Goal: Transaction & Acquisition: Purchase product/service

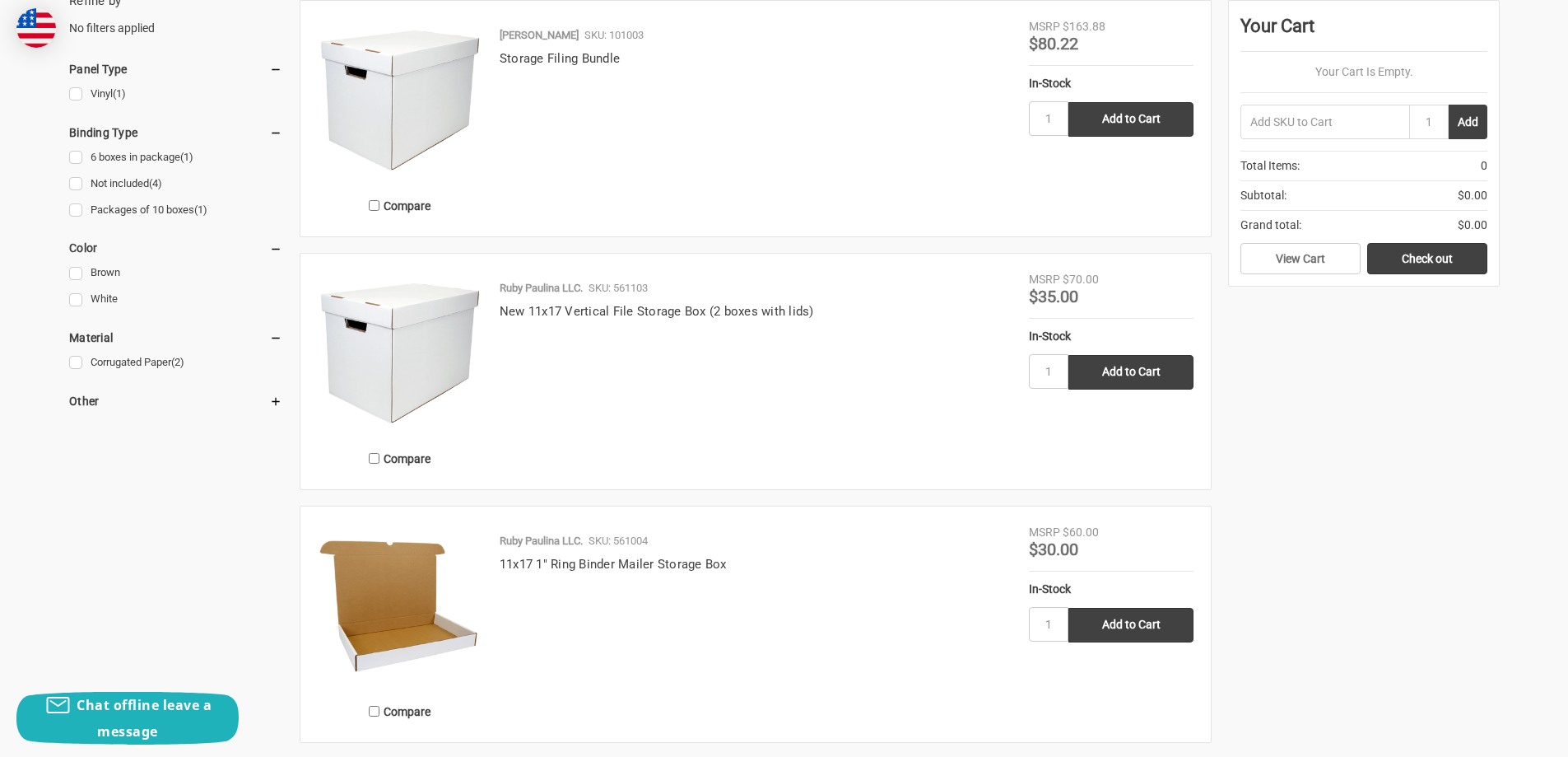
scroll to position [494, 0]
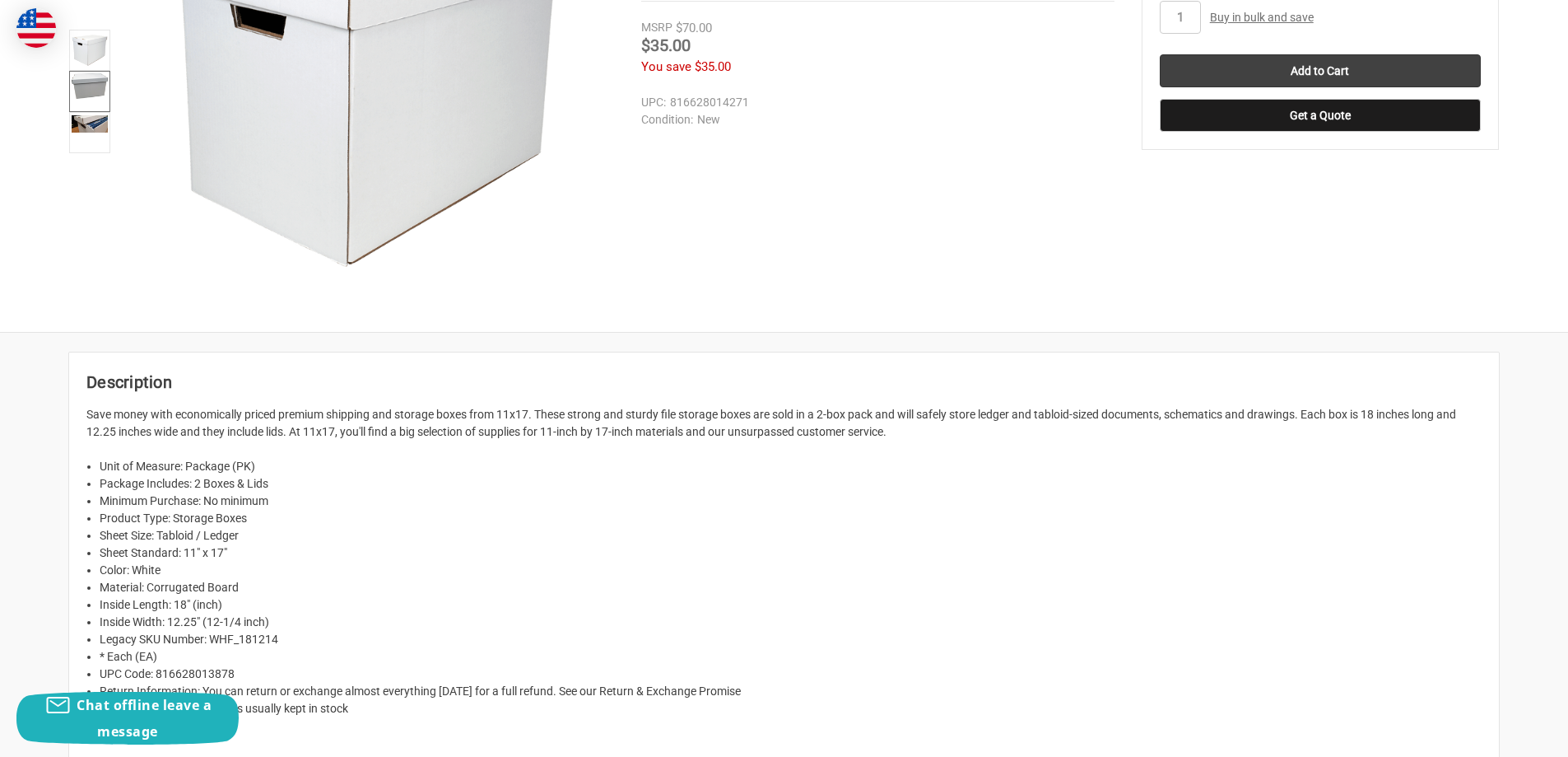
click at [89, 85] on img at bounding box center [89, 86] width 36 height 26
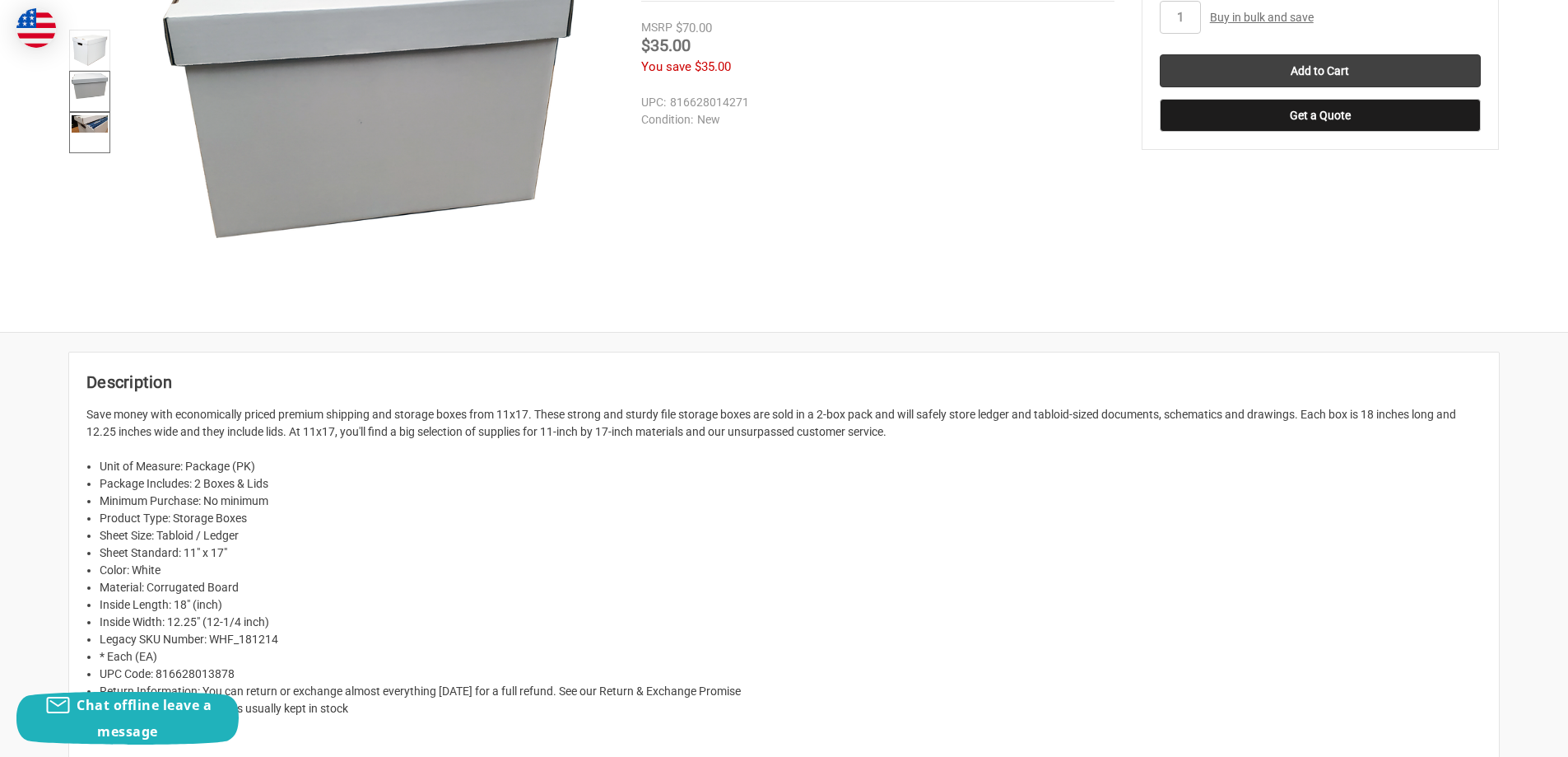
click at [86, 123] on img at bounding box center [89, 124] width 36 height 17
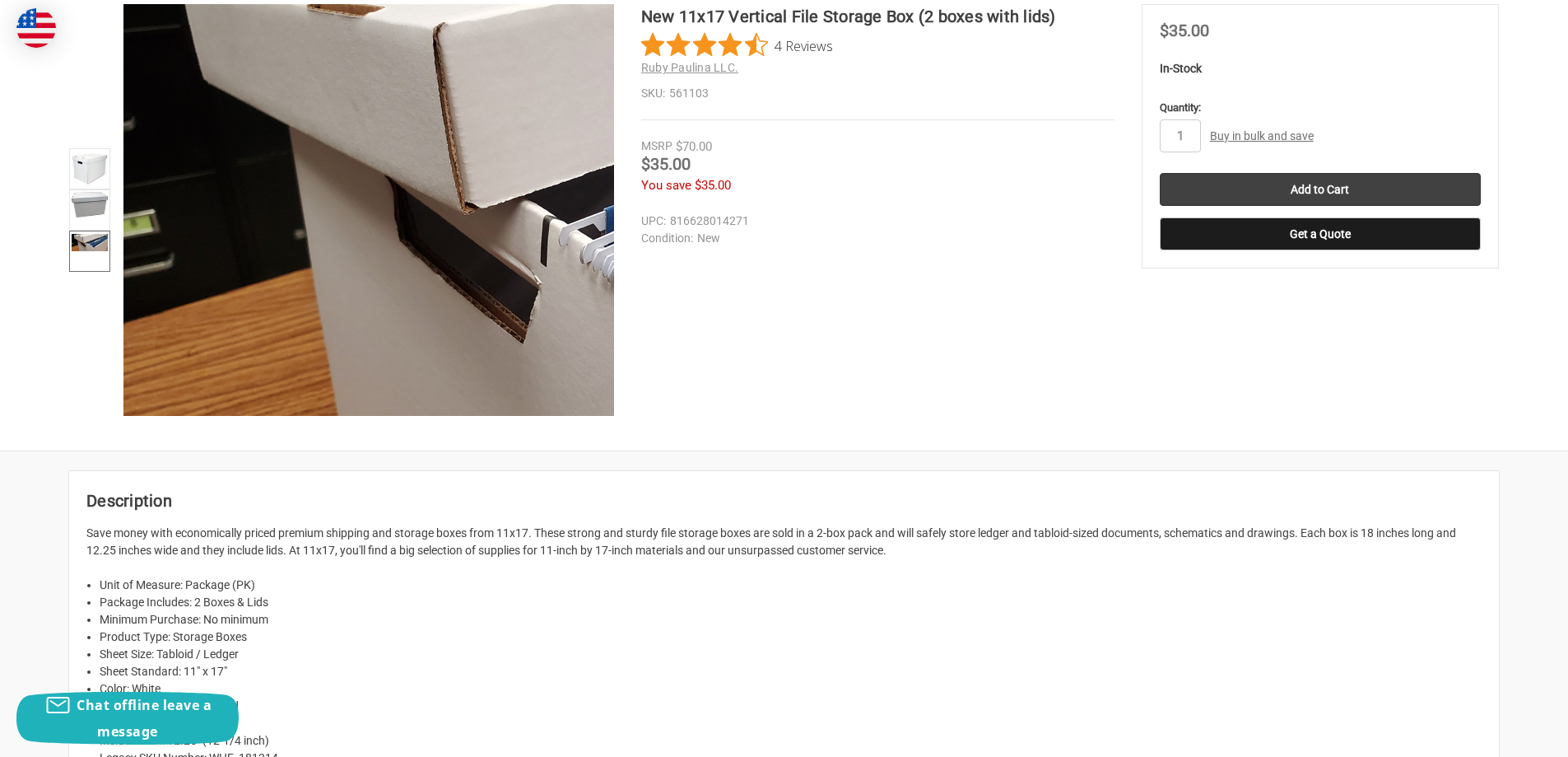
scroll to position [247, 0]
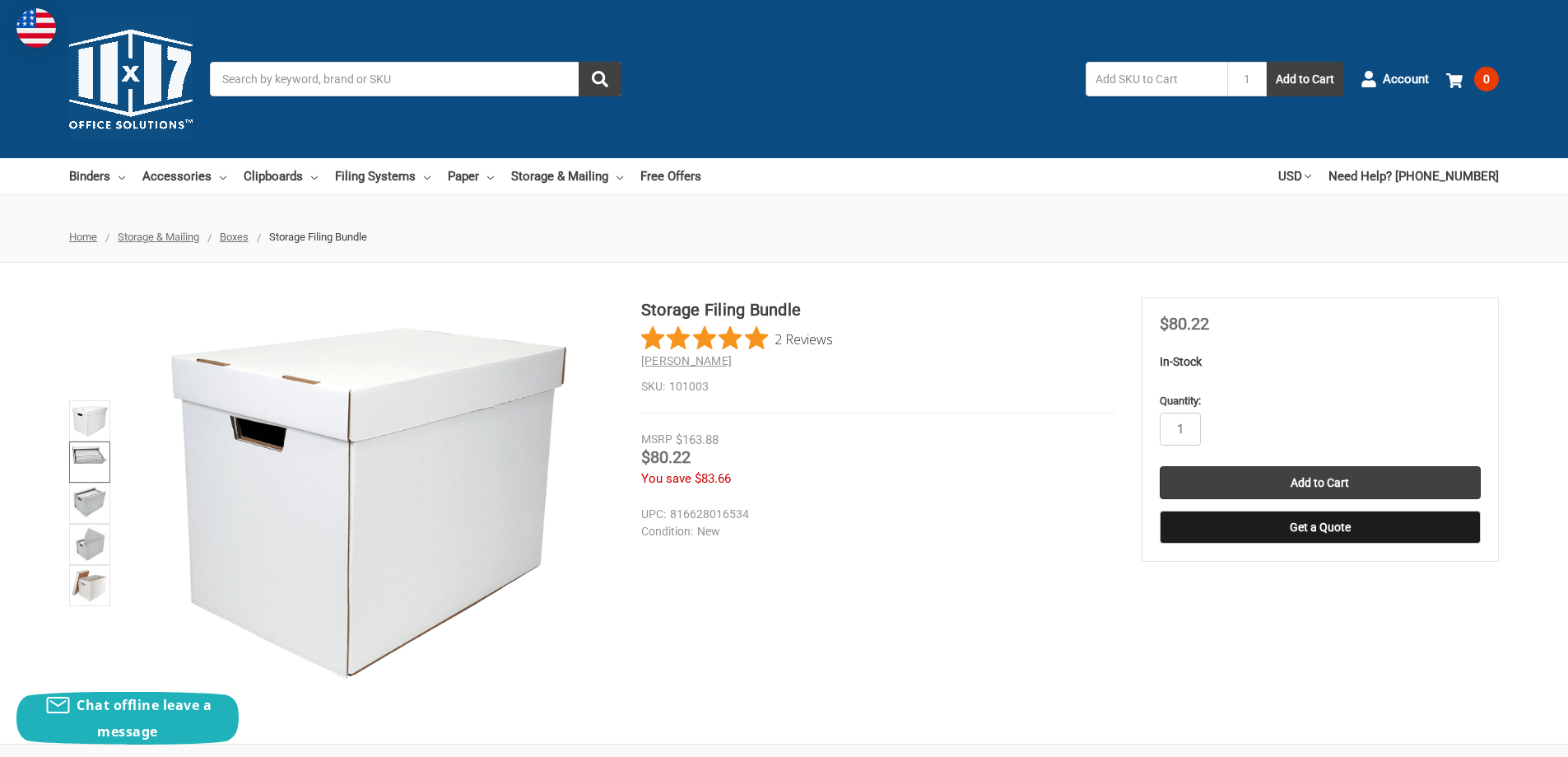
click at [94, 456] on img at bounding box center [89, 453] width 36 height 20
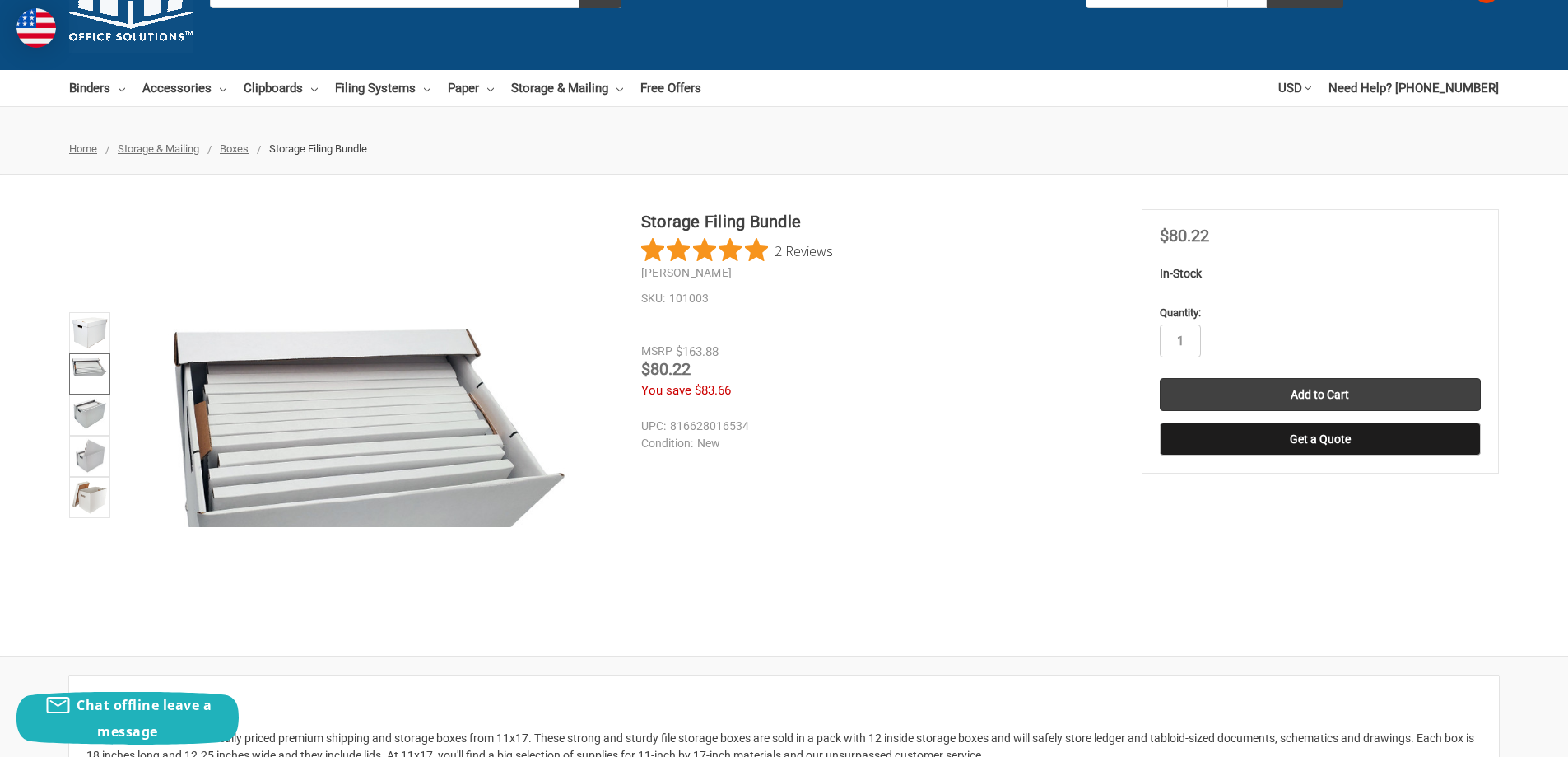
scroll to position [165, 0]
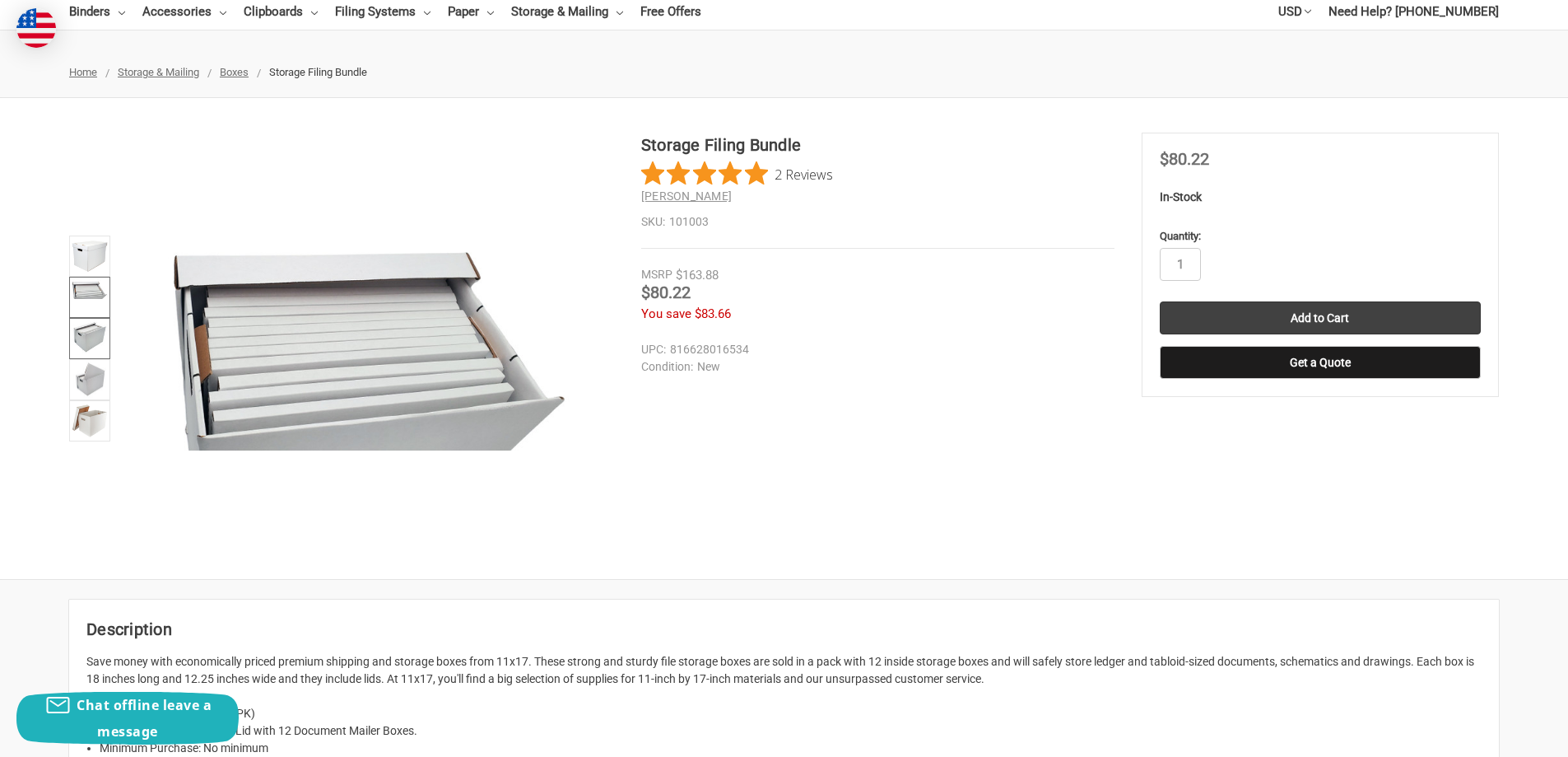
click at [84, 341] on img at bounding box center [89, 336] width 36 height 33
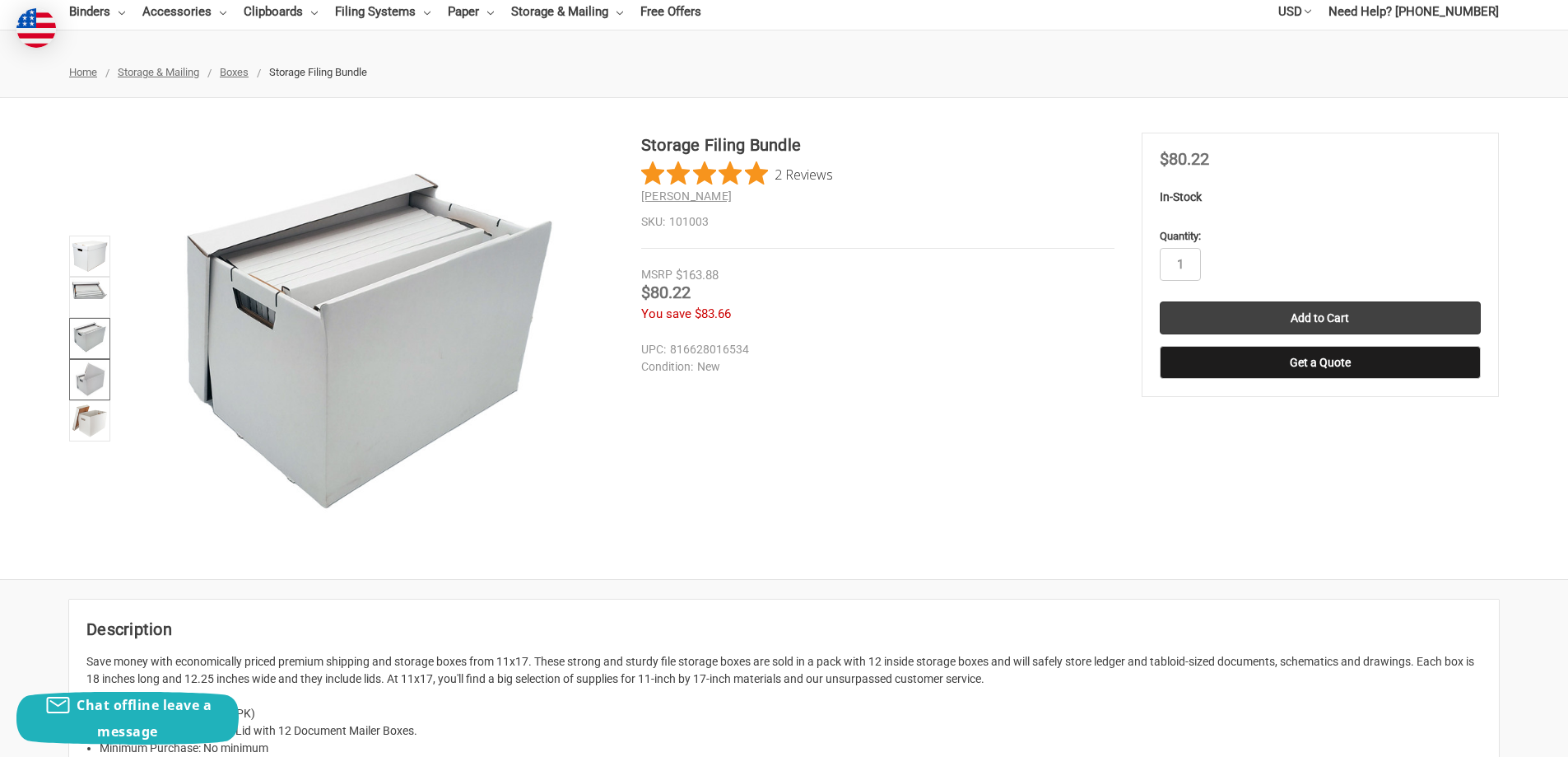
click at [93, 372] on img at bounding box center [89, 380] width 32 height 36
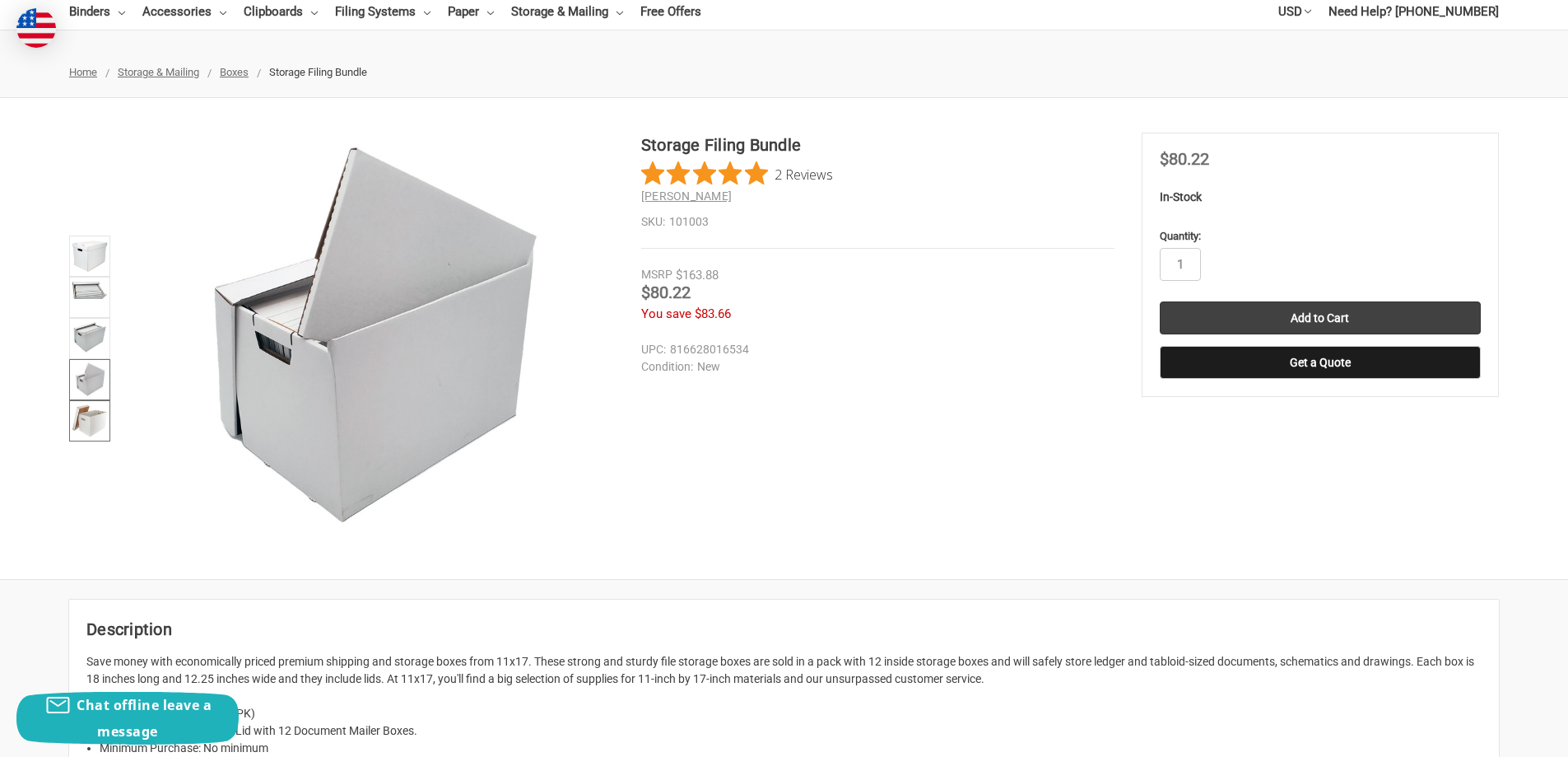
click at [89, 413] on img at bounding box center [89, 421] width 36 height 36
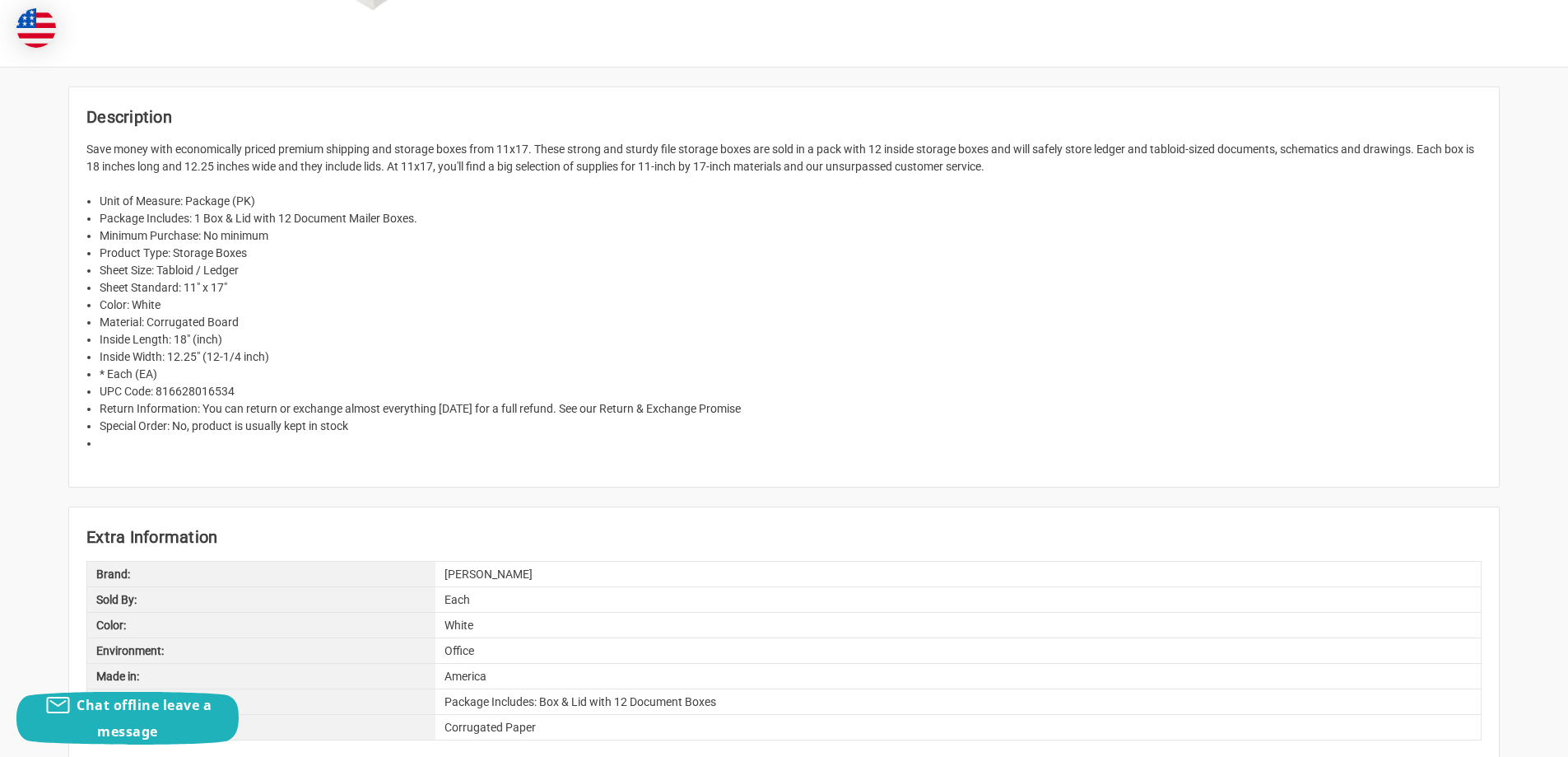
scroll to position [576, 0]
